Goal: Go to known website: Access a specific website the user already knows

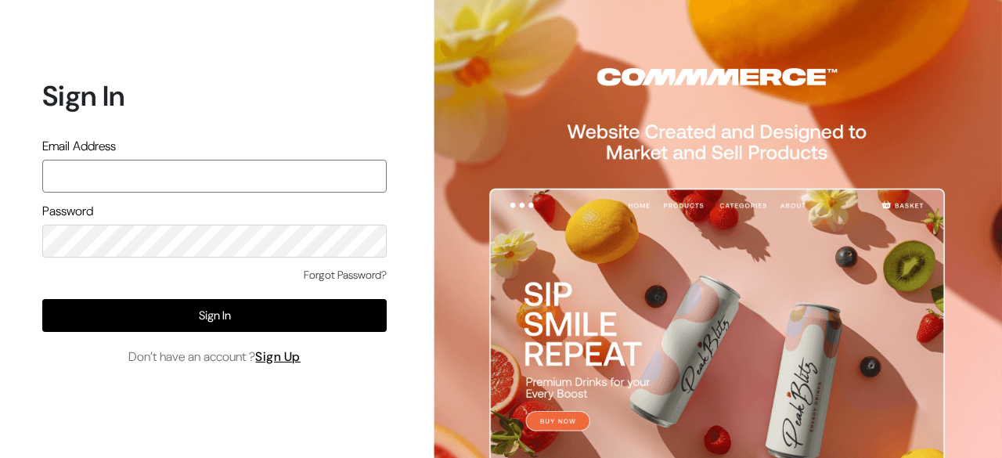
paste input "[PERSON_NAME][EMAIL_ADDRESS][DOMAIN_NAME]"
type input "[PERSON_NAME][EMAIL_ADDRESS][DOMAIN_NAME]"
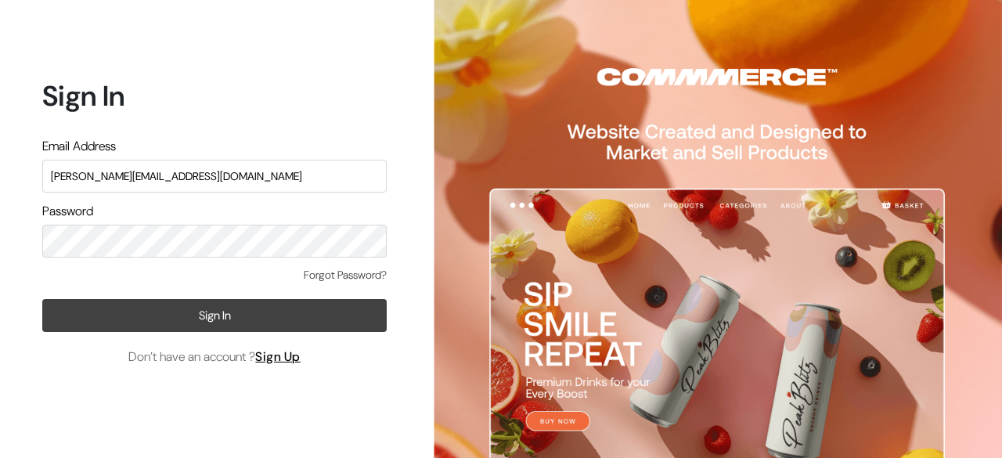
click at [208, 314] on button "Sign In" at bounding box center [214, 315] width 344 height 33
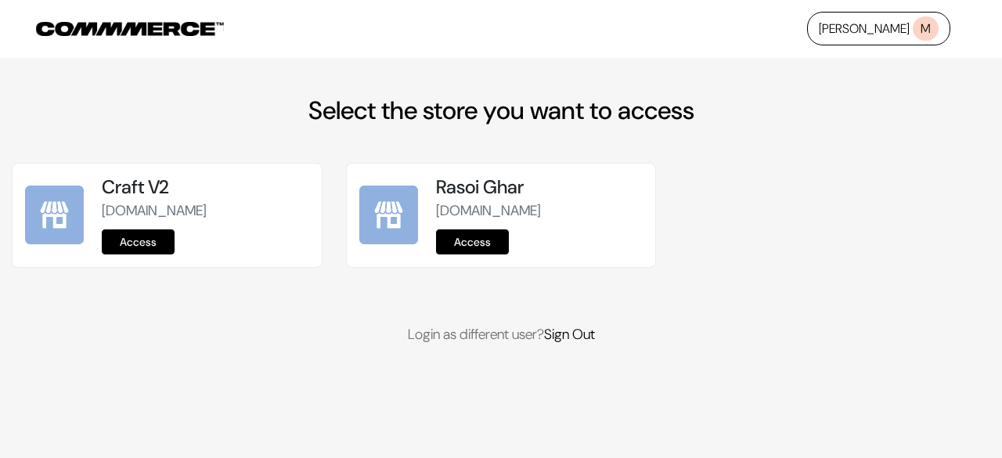
click at [479, 240] on link "Access" at bounding box center [472, 241] width 73 height 25
